Goal: Task Accomplishment & Management: Manage account settings

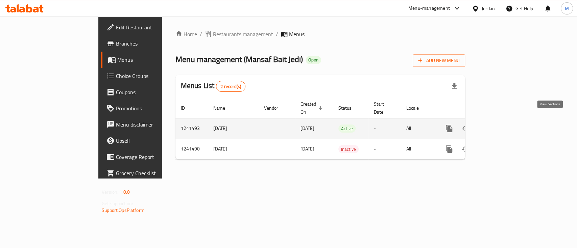
click at [501, 126] on icon "enhanced table" at bounding box center [498, 129] width 6 height 6
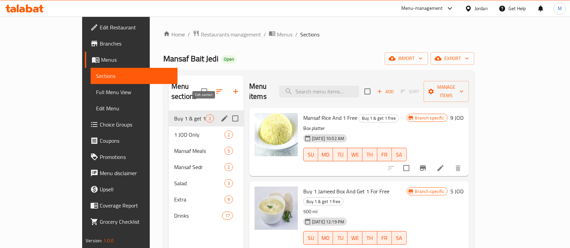
click at [220, 115] on icon "edit" at bounding box center [224, 119] width 8 height 8
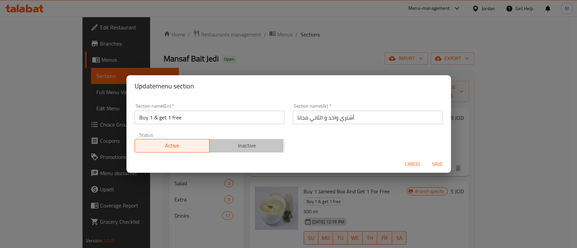
click at [233, 145] on span "Inactive" at bounding box center [247, 146] width 70 height 10
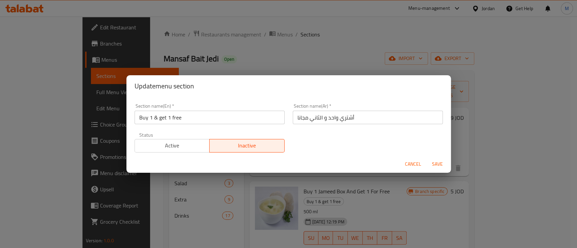
click at [435, 164] on span "Save" at bounding box center [437, 164] width 16 height 8
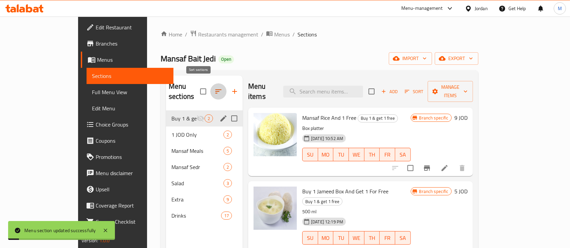
click at [215, 90] on icon "button" at bounding box center [218, 92] width 6 height 4
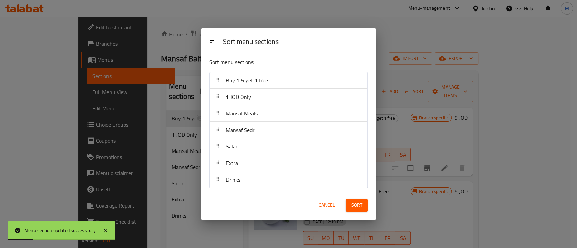
click at [145, 236] on div "Sort menu sections Sort menu sections Buy 1 & get 1 free 1 JOD Only Mansaf Meal…" at bounding box center [288, 124] width 577 height 248
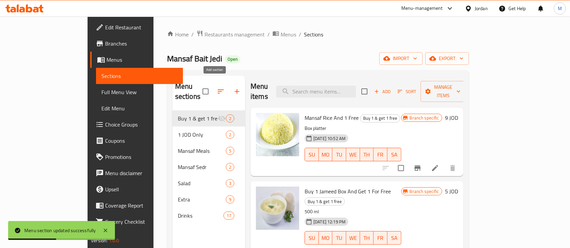
click at [235, 89] on icon "button" at bounding box center [237, 91] width 5 height 5
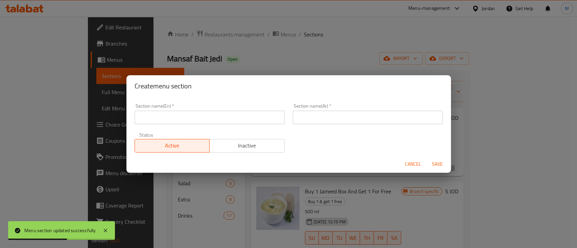
click at [262, 117] on input "text" at bounding box center [210, 118] width 150 height 14
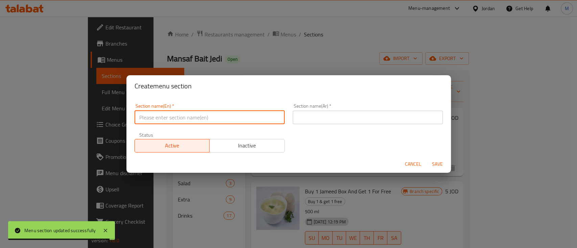
click at [406, 166] on span "Cancel" at bounding box center [413, 164] width 16 height 8
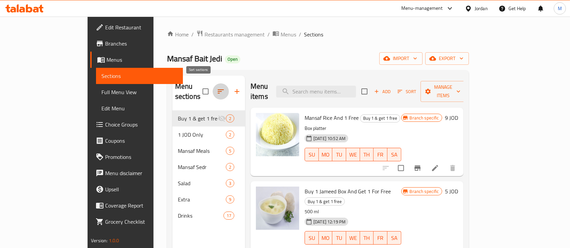
click at [217, 88] on icon "button" at bounding box center [221, 92] width 8 height 8
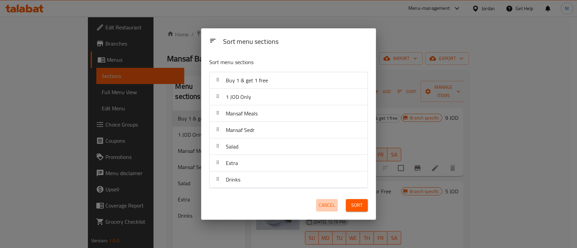
click at [327, 205] on span "Cancel" at bounding box center [327, 205] width 16 height 8
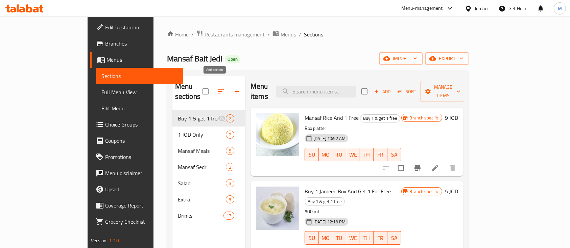
click at [233, 88] on icon "button" at bounding box center [237, 92] width 8 height 8
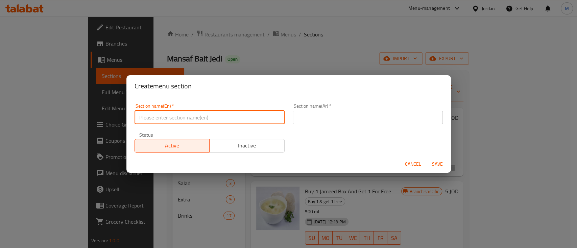
click at [223, 123] on input "text" at bounding box center [210, 118] width 150 height 14
type input "Buy one and get one free"
click at [304, 123] on input "text" at bounding box center [368, 118] width 150 height 14
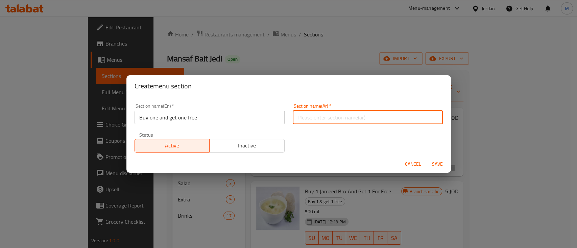
type input "أشتري واحد و الثاني مجانا"
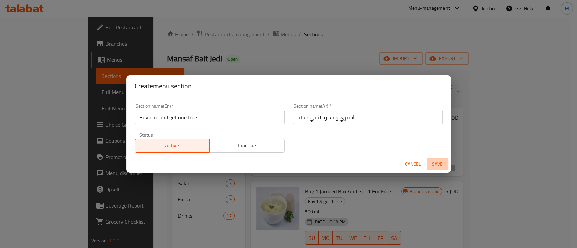
click at [438, 164] on span "Save" at bounding box center [437, 164] width 16 height 8
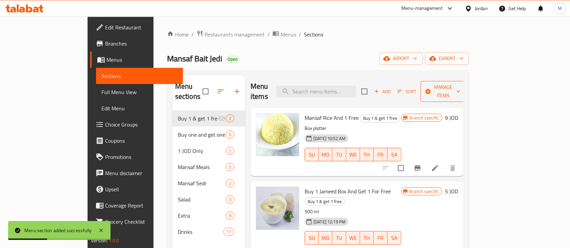
click at [460, 85] on span "Manage items" at bounding box center [443, 91] width 34 height 17
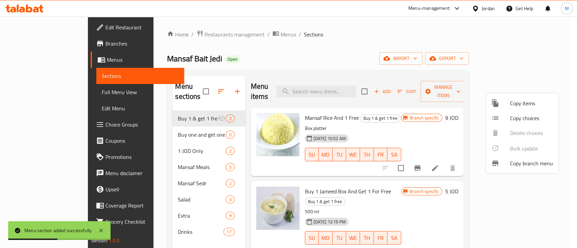
click at [522, 105] on span "Copy items" at bounding box center [531, 103] width 43 height 8
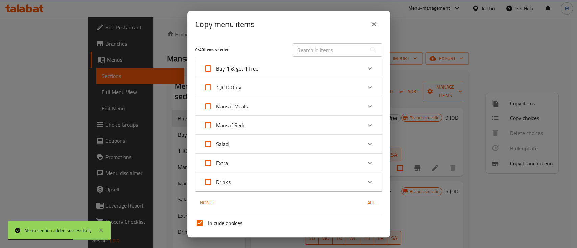
click at [324, 47] on input "text" at bounding box center [330, 50] width 74 height 14
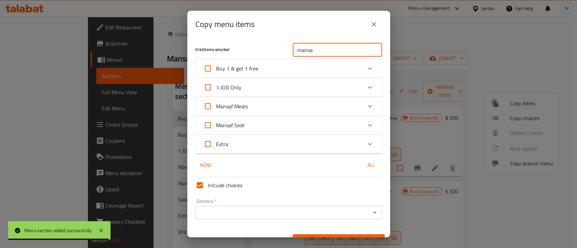
type input "mansa"
click at [366, 105] on icon "Expand" at bounding box center [370, 106] width 8 height 8
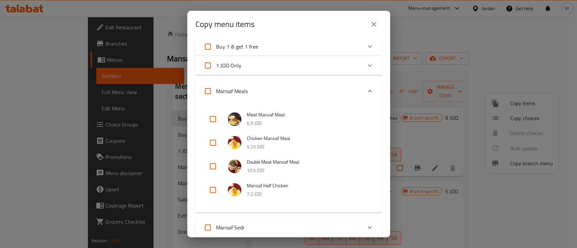
scroll to position [23, 0]
click at [214, 143] on input "checkbox" at bounding box center [213, 142] width 16 height 16
checkbox input "true"
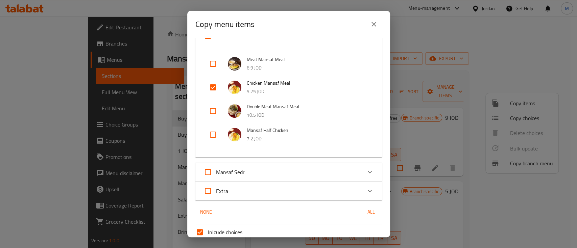
scroll to position [138, 0]
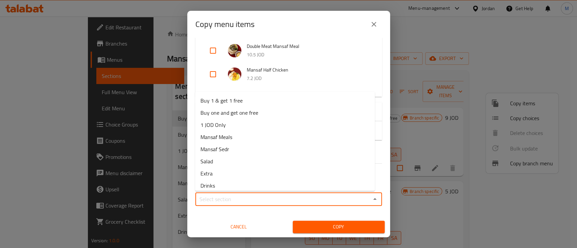
click at [292, 195] on input "Sections   *" at bounding box center [282, 199] width 171 height 9
click at [251, 113] on span "Buy one and get one free" at bounding box center [229, 113] width 58 height 8
type input "Buy one and get one free"
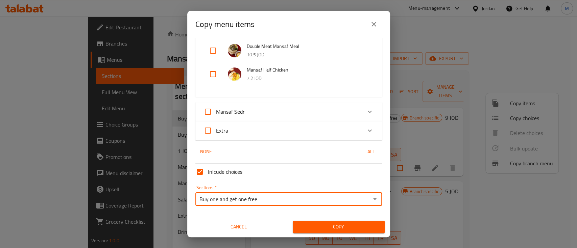
click at [337, 230] on span "Copy" at bounding box center [338, 227] width 81 height 8
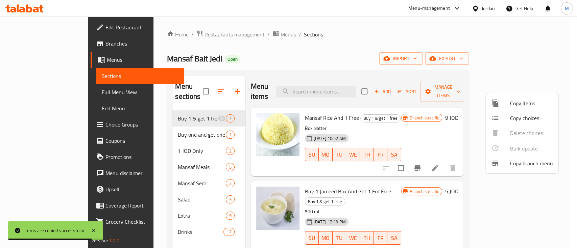
click at [174, 124] on div at bounding box center [288, 124] width 577 height 248
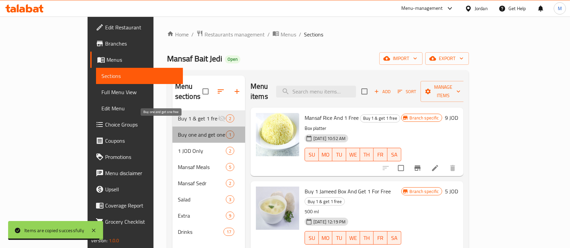
click at [178, 131] on span "Buy one and get one free" at bounding box center [202, 135] width 48 height 8
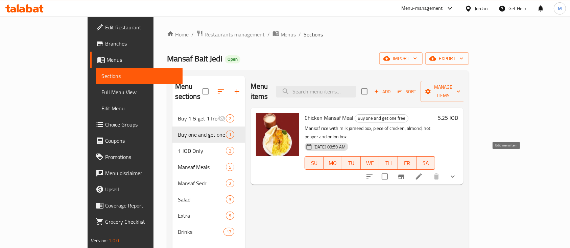
click at [423, 173] on icon at bounding box center [419, 177] width 8 height 8
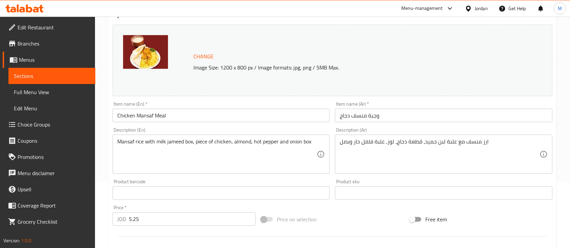
scroll to position [76, 0]
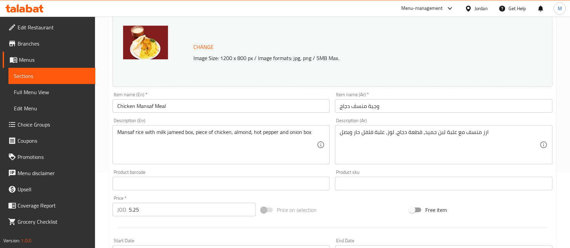
click at [192, 207] on input "5.25" at bounding box center [192, 210] width 127 height 14
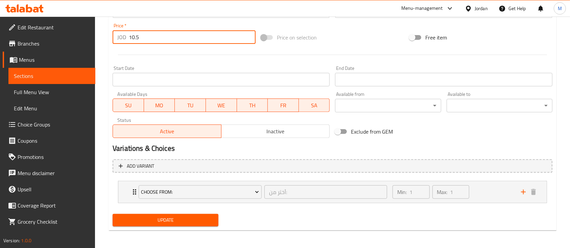
scroll to position [250, 0]
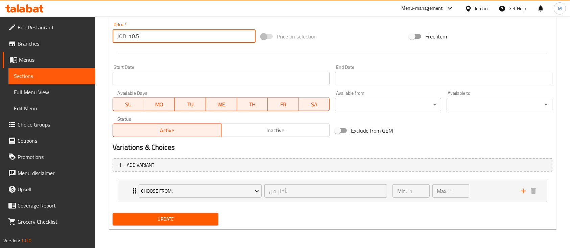
type input "10.5"
click at [193, 219] on span "Update" at bounding box center [165, 219] width 95 height 8
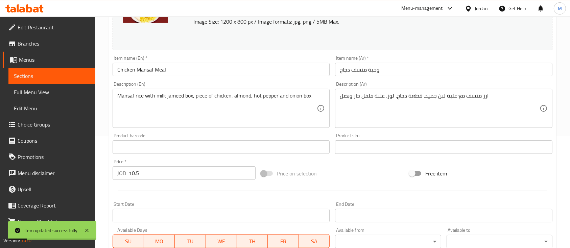
scroll to position [112, 0]
click at [37, 43] on span "Branches" at bounding box center [54, 44] width 72 height 8
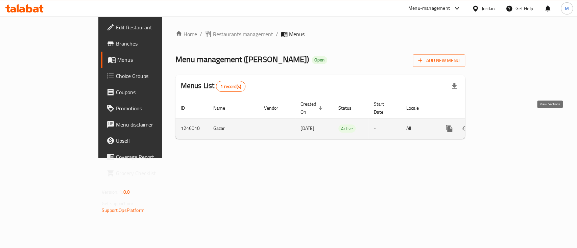
click at [501, 126] on icon "enhanced table" at bounding box center [498, 129] width 6 height 6
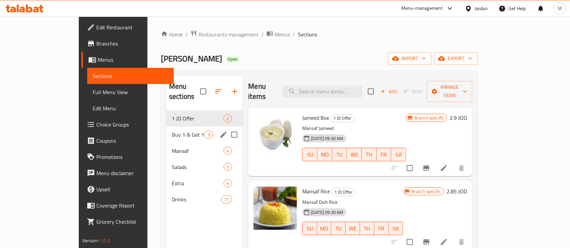
click at [166, 127] on div "Buy 1 & Get 1 Free 3" at bounding box center [204, 135] width 76 height 16
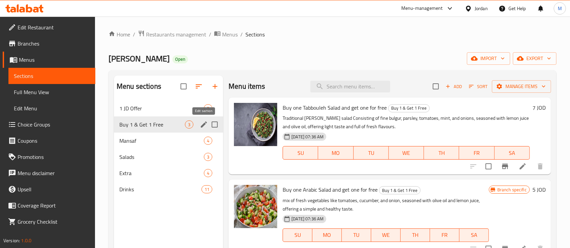
click at [201, 123] on icon "edit" at bounding box center [204, 125] width 8 height 8
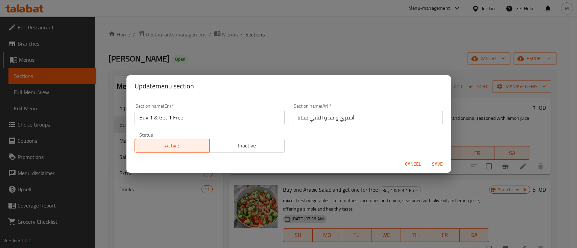
click at [224, 150] on span "Inactive" at bounding box center [247, 146] width 70 height 10
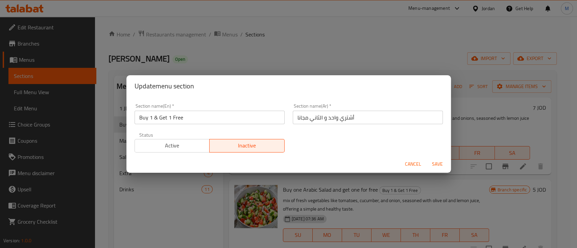
click at [436, 164] on span "Save" at bounding box center [437, 164] width 16 height 8
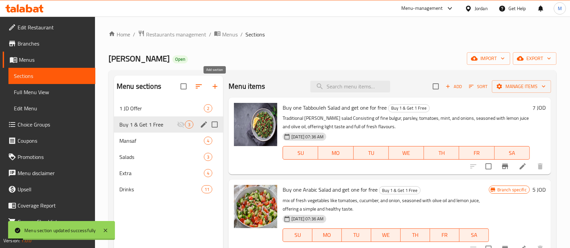
click at [216, 85] on icon "button" at bounding box center [215, 86] width 8 height 8
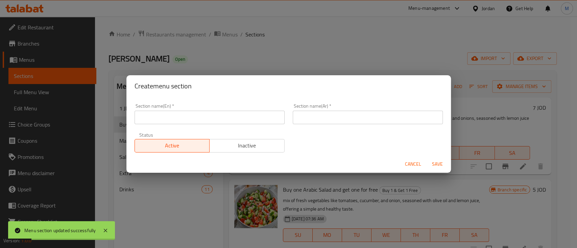
click at [208, 119] on input "text" at bounding box center [210, 118] width 150 height 14
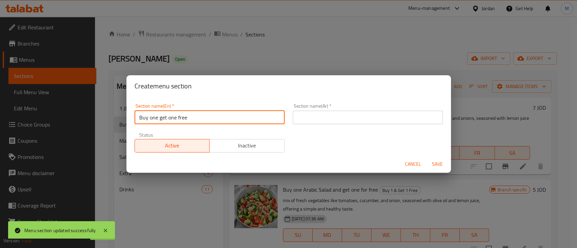
type input "Buy one get one free"
drag, startPoint x: 321, startPoint y: 117, endPoint x: 312, endPoint y: 126, distance: 12.7
click at [312, 126] on div "Section name(Ar)   * Section name(Ar) *" at bounding box center [368, 114] width 158 height 29
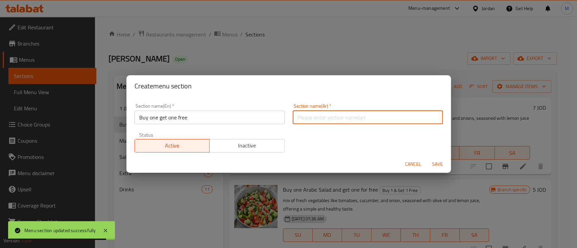
type input "أشتري واحد و الثاني مجانا"
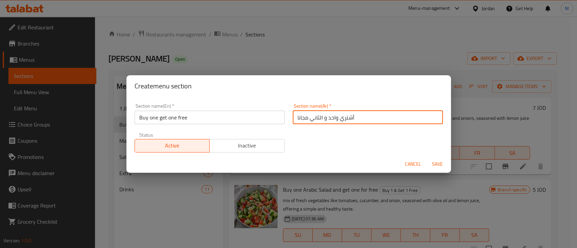
click at [435, 166] on span "Save" at bounding box center [437, 164] width 16 height 8
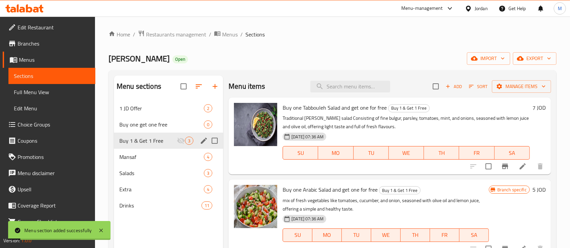
click at [197, 83] on icon "button" at bounding box center [199, 86] width 8 height 8
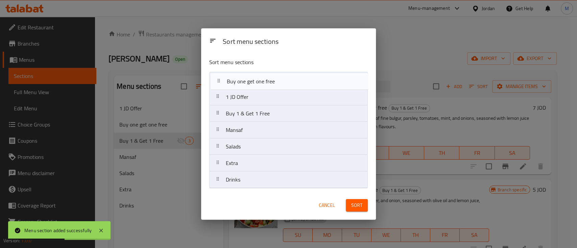
drag, startPoint x: 246, startPoint y: 100, endPoint x: 247, endPoint y: 83, distance: 17.3
click at [247, 83] on nav "1 JD Offer Buy one get one free Buy 1 & Get 1 Free Mansaf Salads Extra Drinks" at bounding box center [288, 130] width 159 height 117
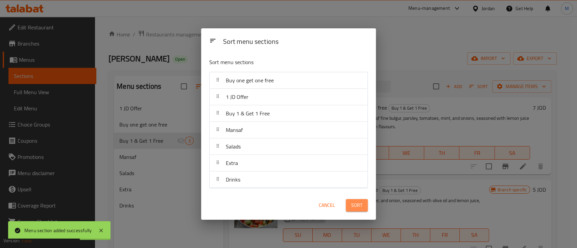
click at [355, 204] on span "Sort" at bounding box center [356, 205] width 11 height 8
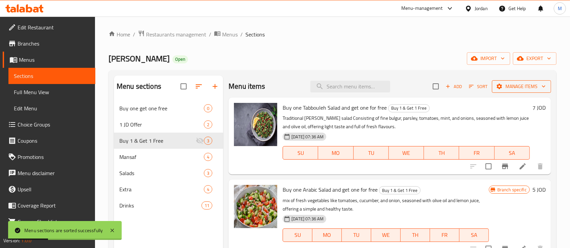
click at [502, 88] on span "Manage items" at bounding box center [521, 86] width 48 height 8
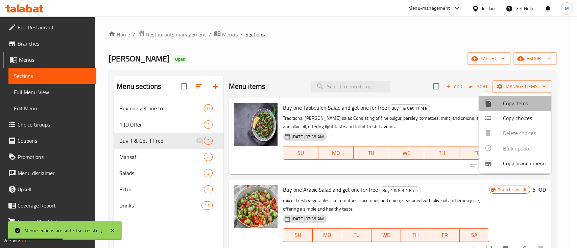
click at [501, 104] on div at bounding box center [493, 103] width 19 height 8
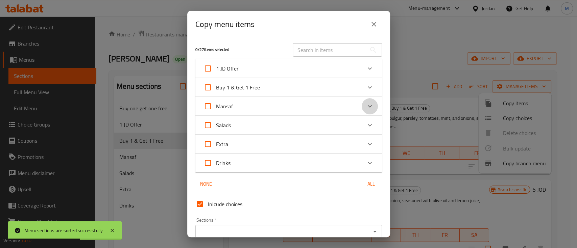
click at [366, 110] on icon "Expand" at bounding box center [370, 106] width 8 height 8
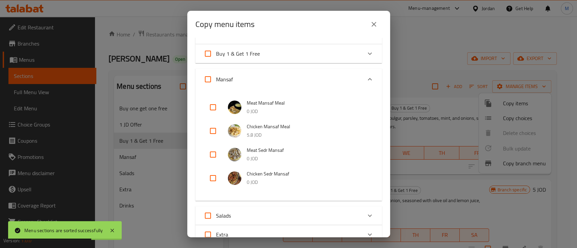
scroll to position [34, 0]
click at [210, 129] on input "checkbox" at bounding box center [213, 131] width 16 height 16
checkbox input "true"
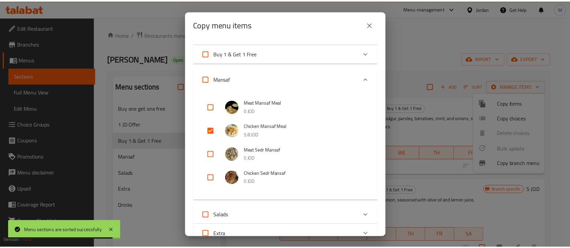
scroll to position [157, 0]
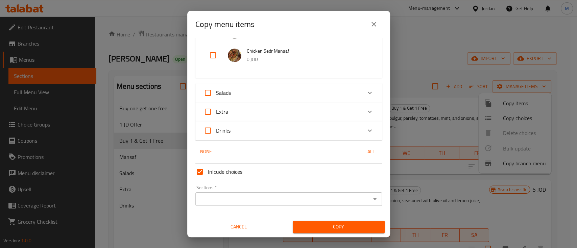
click at [324, 194] on div "Sections *" at bounding box center [288, 200] width 187 height 14
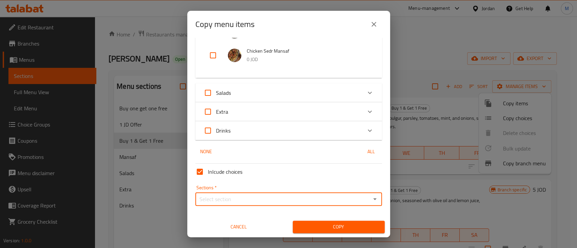
click at [354, 196] on input "Sections   *" at bounding box center [282, 199] width 171 height 9
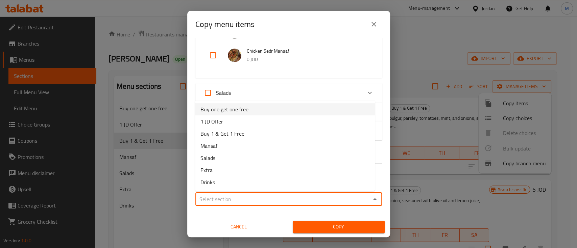
click at [288, 115] on li "Buy one get one free" at bounding box center [285, 109] width 180 height 12
type input "Buy one get one free"
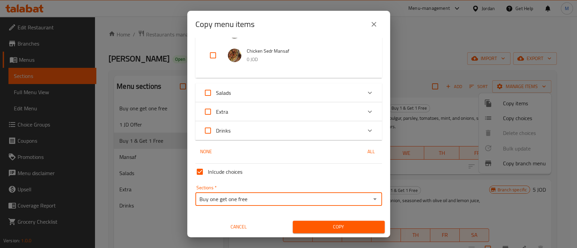
click at [323, 229] on span "Copy" at bounding box center [338, 227] width 81 height 8
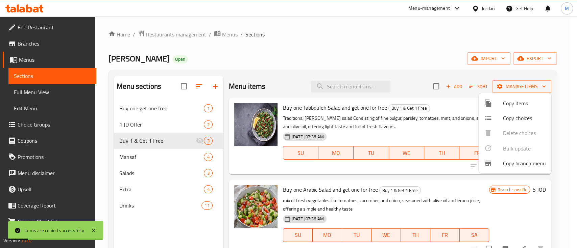
click at [157, 156] on div at bounding box center [288, 124] width 577 height 248
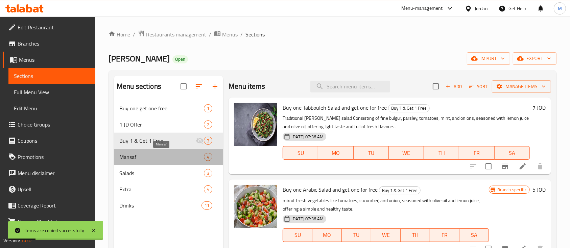
click at [157, 156] on span "Mansaf" at bounding box center [161, 157] width 85 height 8
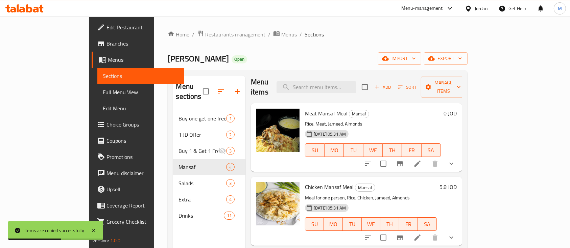
scroll to position [5, 0]
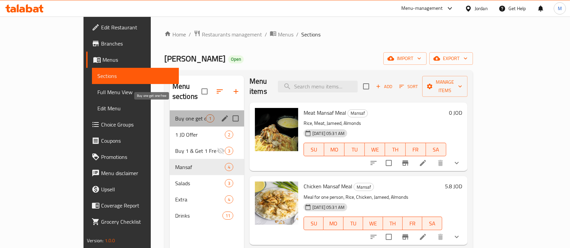
click at [175, 115] on span "Buy one get one free" at bounding box center [190, 119] width 31 height 8
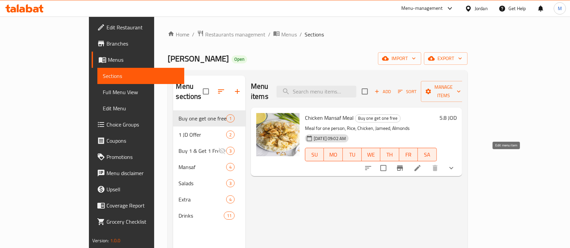
click at [422, 164] on icon at bounding box center [417, 168] width 8 height 8
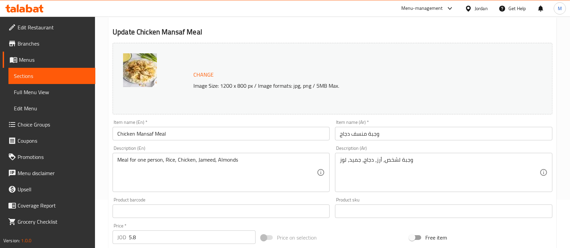
scroll to position [49, 0]
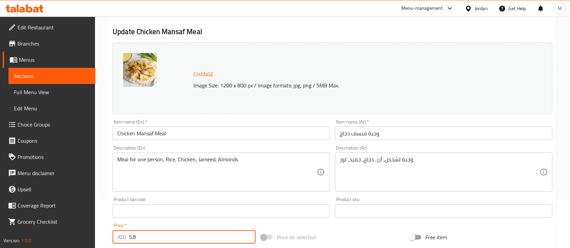
click at [160, 231] on input "5.8" at bounding box center [192, 238] width 127 height 14
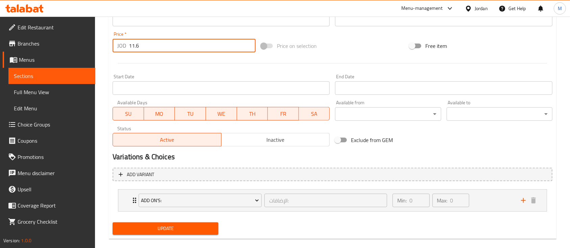
scroll to position [250, 0]
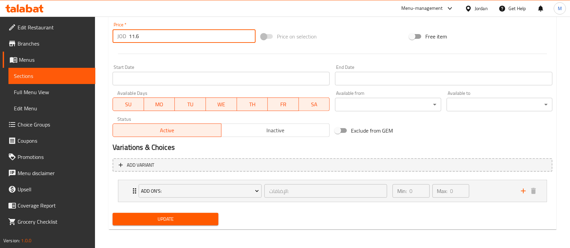
type input "11.6"
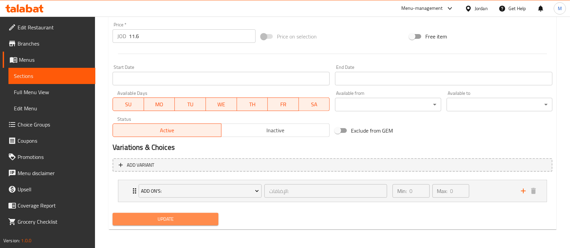
click at [158, 223] on span "Update" at bounding box center [165, 219] width 95 height 8
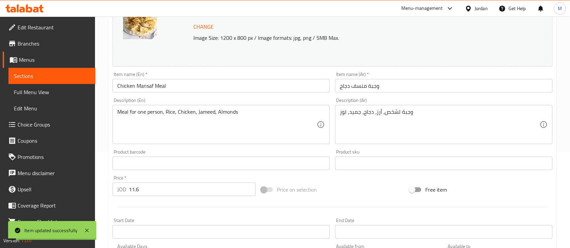
scroll to position [95, 0]
click at [30, 41] on span "Branches" at bounding box center [54, 44] width 72 height 8
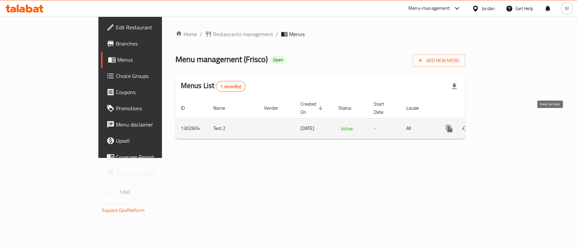
click at [501, 126] on icon "enhanced table" at bounding box center [498, 129] width 6 height 6
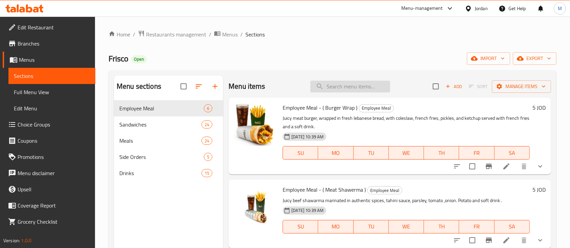
click at [335, 88] on input "search" at bounding box center [350, 87] width 80 height 12
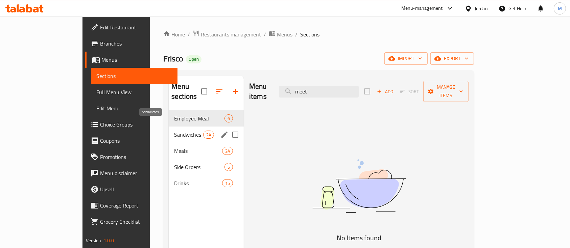
click at [174, 131] on span "Sandwiches" at bounding box center [188, 135] width 29 height 8
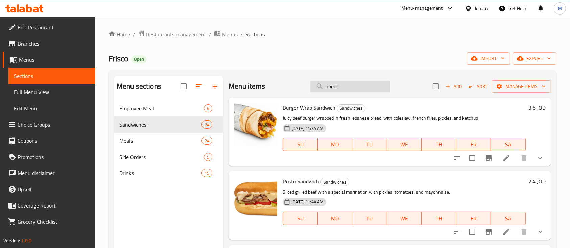
click at [360, 88] on input "meet" at bounding box center [350, 87] width 80 height 12
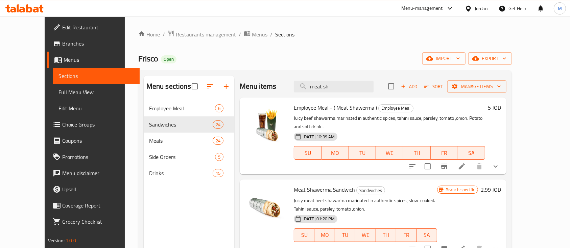
scroll to position [7, 0]
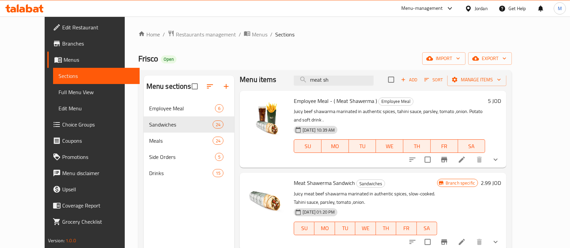
type input "meat sh"
click at [466, 238] on icon at bounding box center [462, 242] width 8 height 8
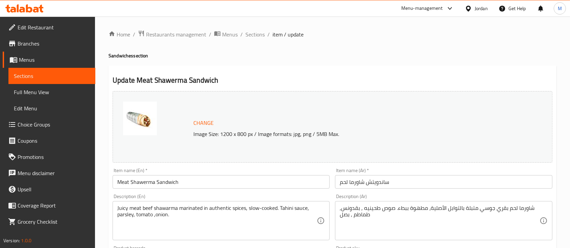
scroll to position [27, 0]
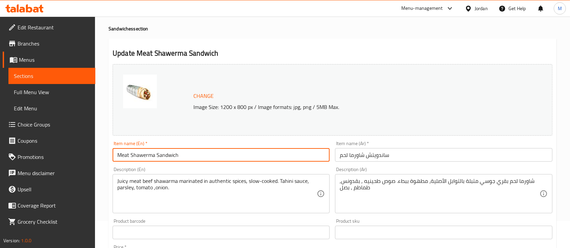
drag, startPoint x: 130, startPoint y: 156, endPoint x: 100, endPoint y: 155, distance: 30.4
click at [100, 155] on div "Home / Restaurants management / Menus / Sections / item / update Sandwiches sec…" at bounding box center [332, 231] width 475 height 482
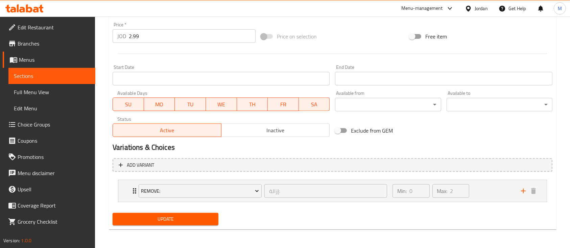
type input "Beef Shawerma Sandwich"
click at [188, 218] on span "Update" at bounding box center [165, 219] width 95 height 8
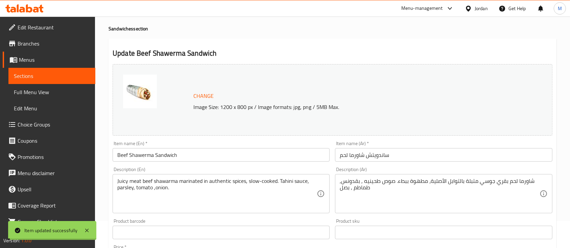
scroll to position [0, 0]
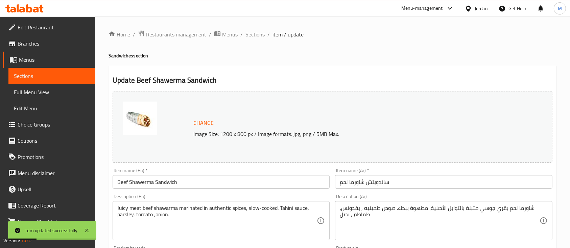
click at [35, 58] on span "Menus" at bounding box center [54, 60] width 71 height 8
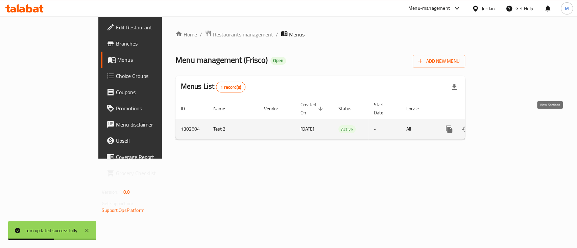
click at [502, 125] on icon "enhanced table" at bounding box center [498, 129] width 8 height 8
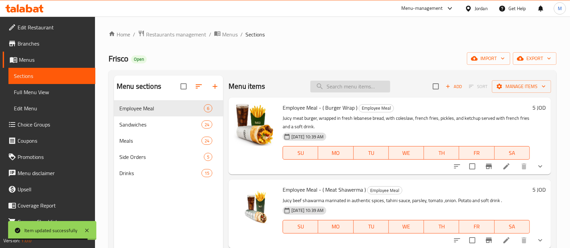
click at [362, 91] on input "search" at bounding box center [350, 87] width 80 height 12
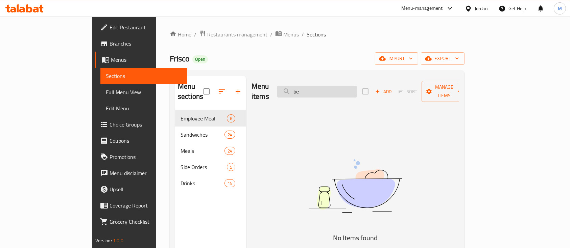
type input "b"
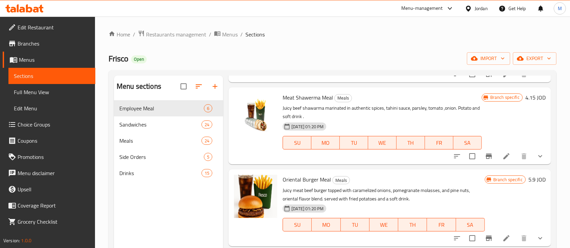
scroll to position [651, 0]
type input "meat"
click at [503, 158] on icon at bounding box center [506, 157] width 6 height 6
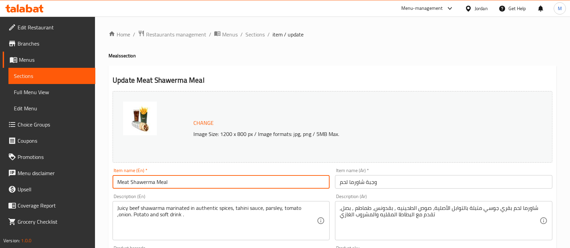
drag, startPoint x: 129, startPoint y: 184, endPoint x: 98, endPoint y: 176, distance: 32.4
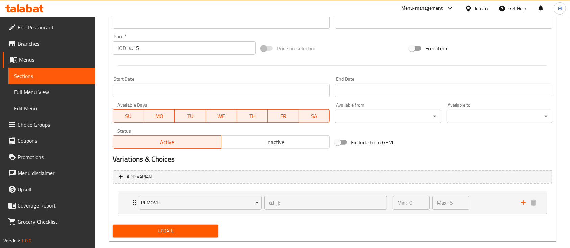
scroll to position [250, 0]
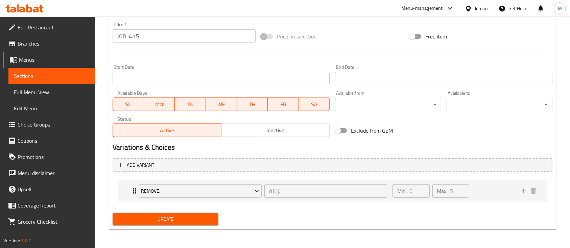
type input "Beef Shawerma Meal"
click at [158, 217] on span "Update" at bounding box center [165, 219] width 95 height 8
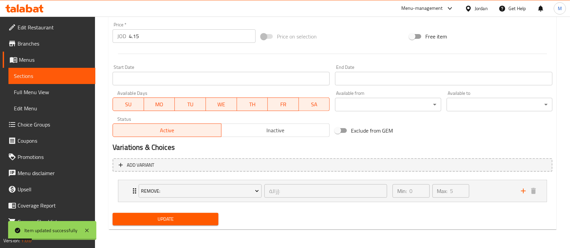
click at [158, 217] on span "Update" at bounding box center [165, 219] width 95 height 8
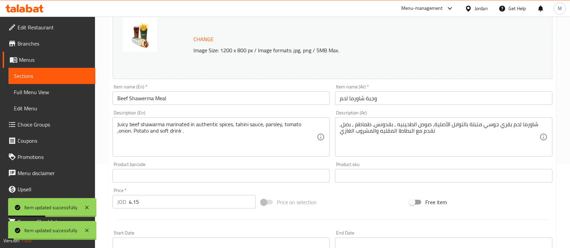
scroll to position [0, 0]
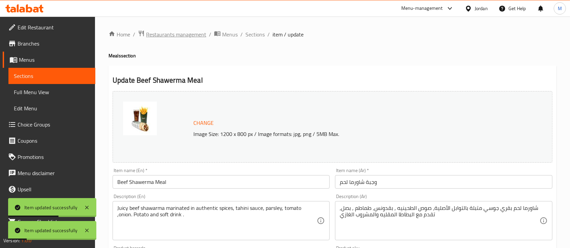
click at [182, 37] on span "Restaurants management" at bounding box center [176, 34] width 60 height 8
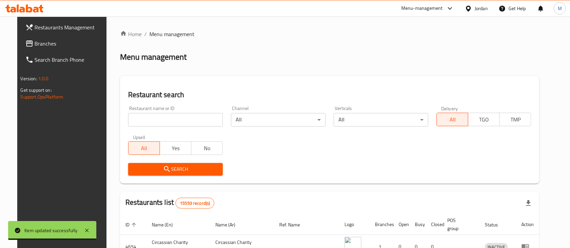
click at [173, 123] on input "search" at bounding box center [175, 120] width 95 height 14
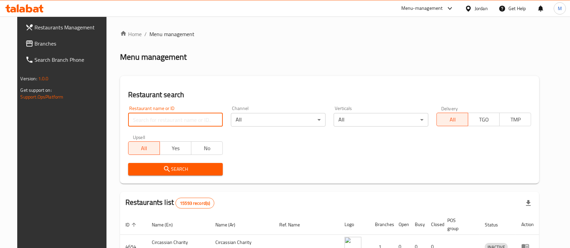
type input "ة"
type input "Mansaf Bait Jedi"
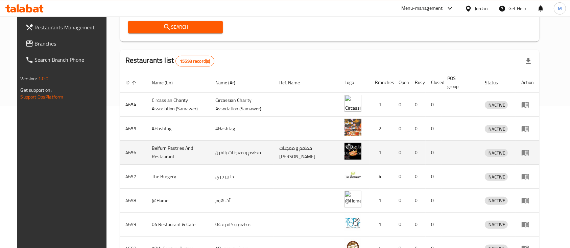
scroll to position [140, 0]
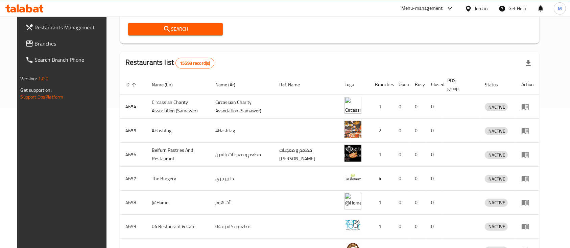
click at [186, 33] on span "Search" at bounding box center [176, 29] width 84 height 8
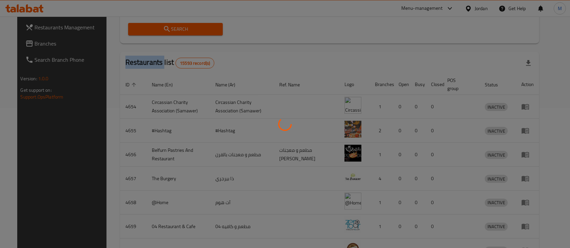
click at [186, 33] on div at bounding box center [285, 124] width 570 height 248
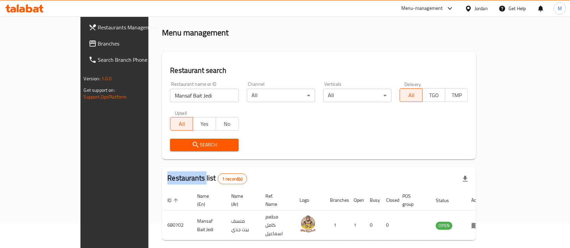
scroll to position [40, 0]
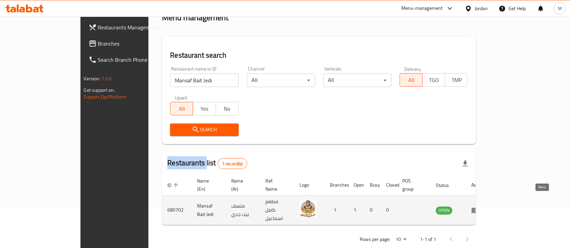
click at [484, 207] on link "enhanced table" at bounding box center [477, 211] width 13 height 8
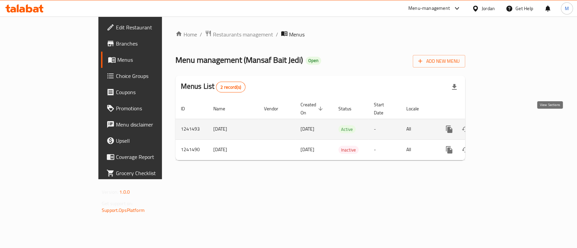
click at [502, 125] on icon "enhanced table" at bounding box center [498, 129] width 8 height 8
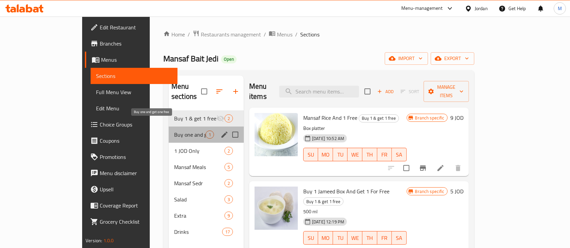
click at [178, 131] on span "Buy one and get one free" at bounding box center [189, 135] width 31 height 8
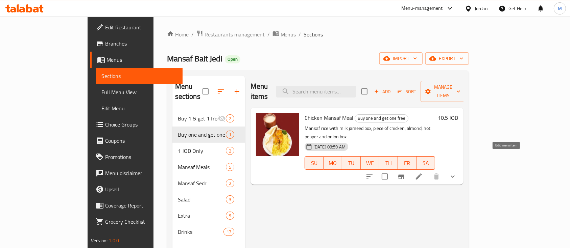
click at [423, 173] on icon at bounding box center [419, 177] width 8 height 8
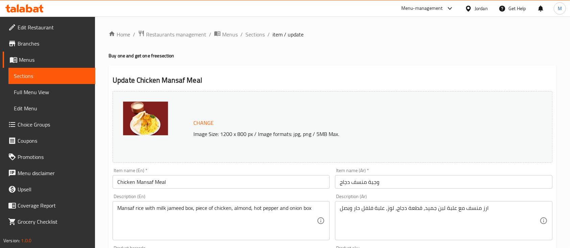
click at [119, 185] on input "Chicken Mansaf Meal" at bounding box center [221, 182] width 217 height 14
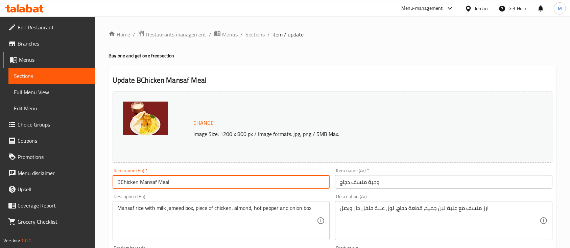
type input "Chicken Mansaf Meal"
